Goal: Information Seeking & Learning: Learn about a topic

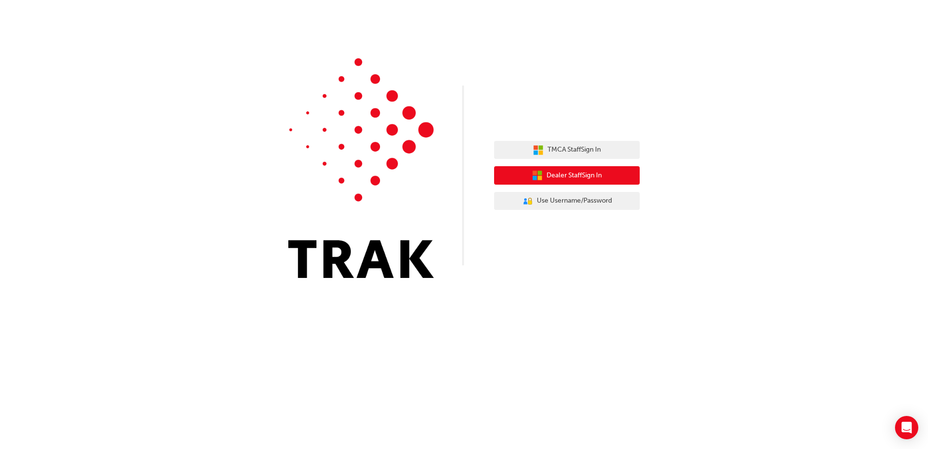
click at [588, 180] on span "Dealer Staff Sign In" at bounding box center [574, 175] width 55 height 11
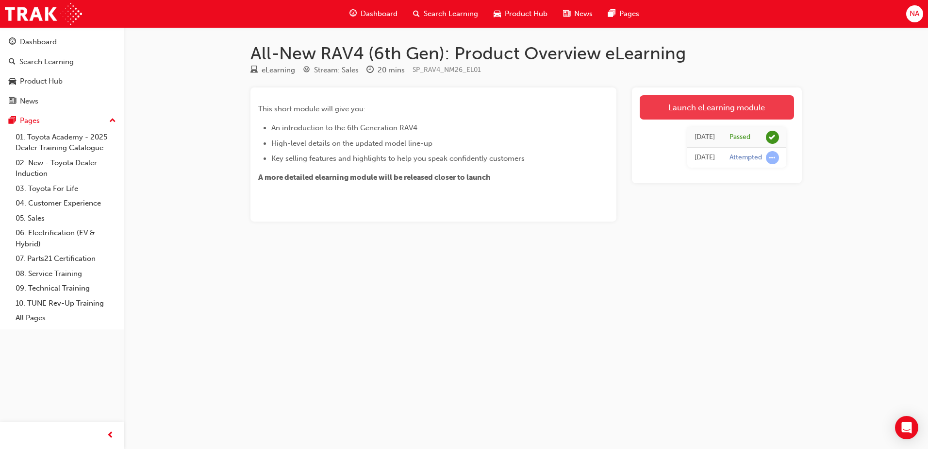
click at [705, 111] on link "Launch eLearning module" at bounding box center [717, 107] width 154 height 24
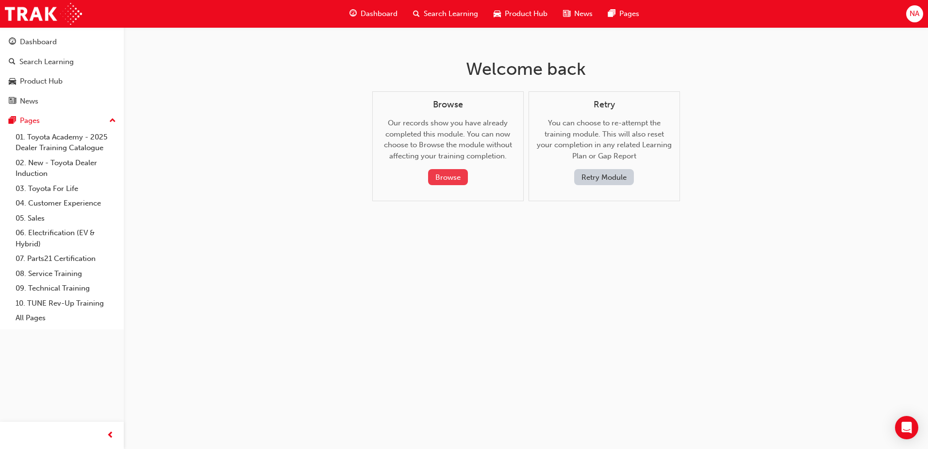
drag, startPoint x: 609, startPoint y: 174, endPoint x: 466, endPoint y: 178, distance: 143.8
click at [466, 178] on div "Browse Our records show you have already completed this module. You can now cho…" at bounding box center [526, 146] width 308 height 110
click at [453, 175] on button "Browse" at bounding box center [448, 177] width 40 height 16
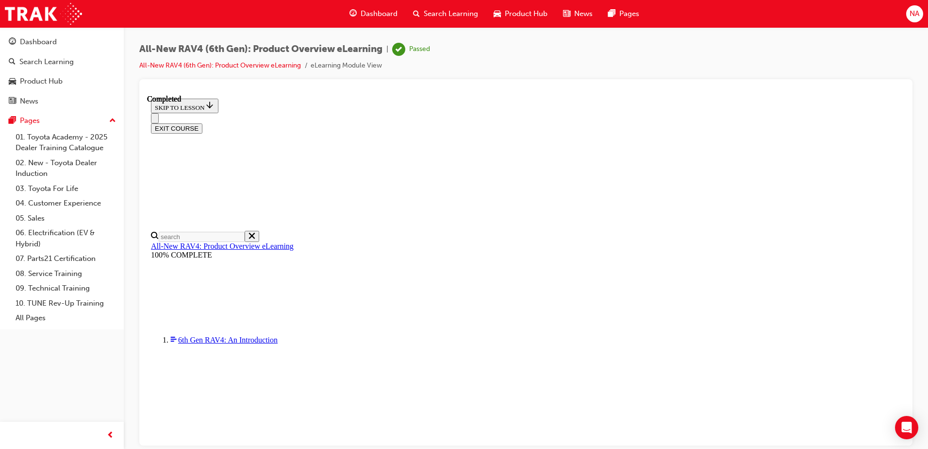
scroll to position [299, 0]
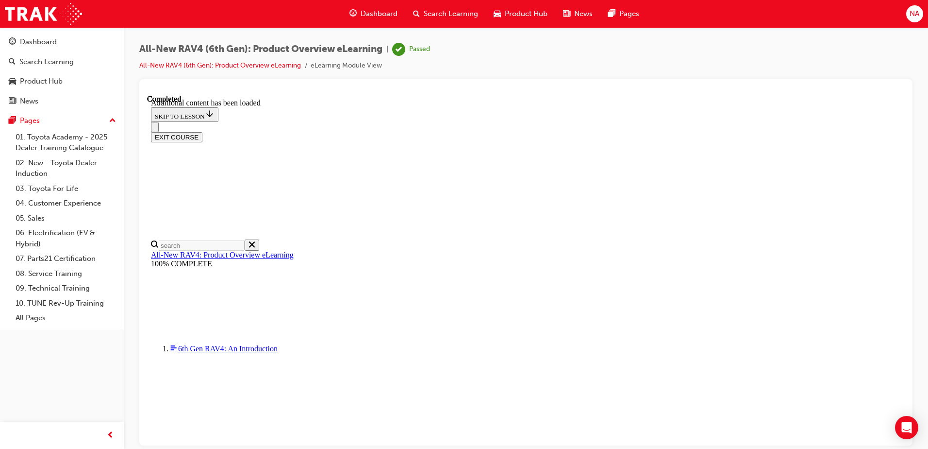
scroll to position [0, 0]
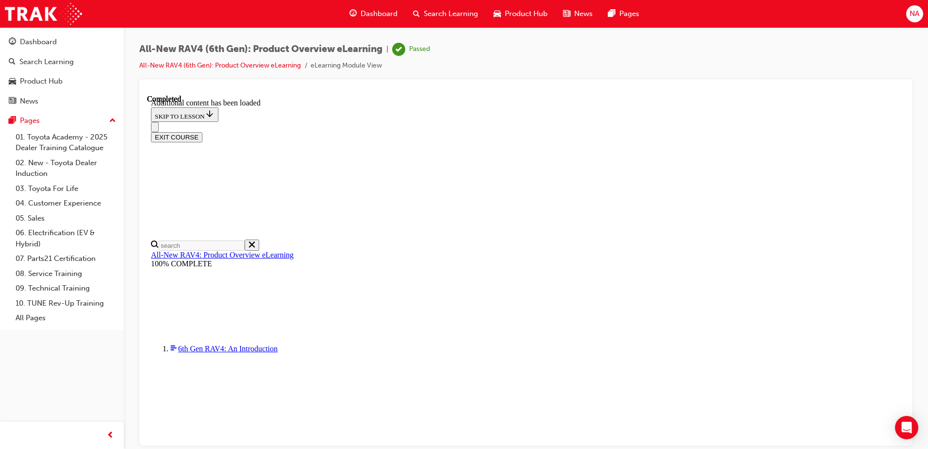
scroll to position [908, 0]
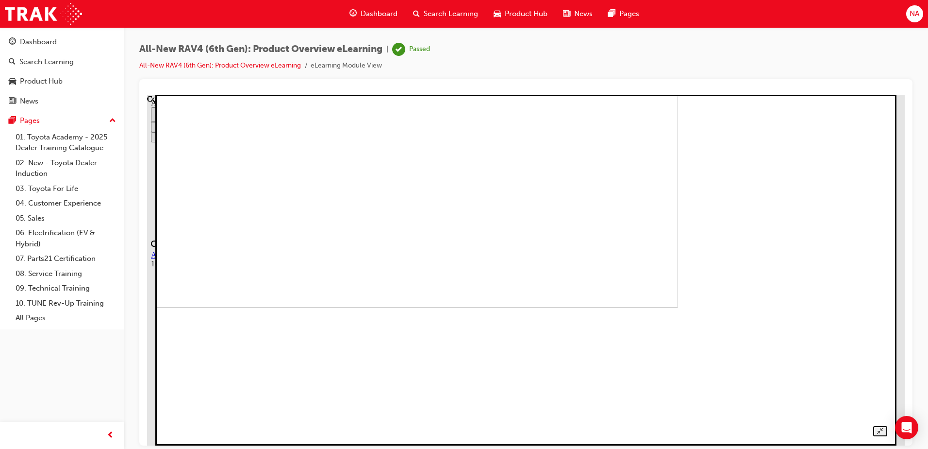
click at [587, 170] on img at bounding box center [323, 131] width 709 height 351
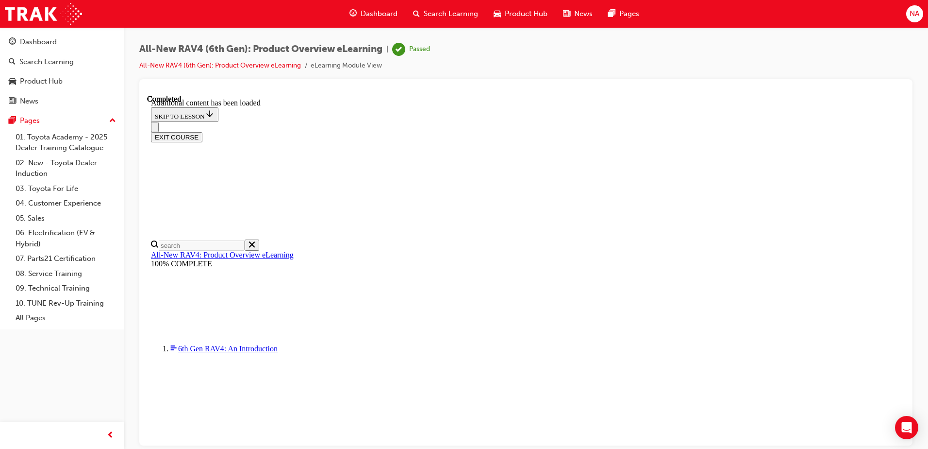
drag, startPoint x: 587, startPoint y: 170, endPoint x: 601, endPoint y: 193, distance: 27.5
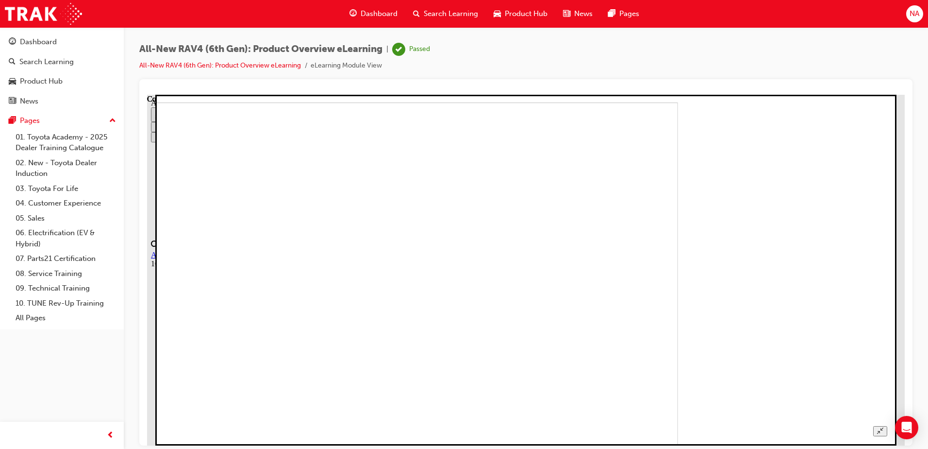
click at [888, 425] on button "Unzoom image" at bounding box center [880, 430] width 14 height 10
